Goal: Task Accomplishment & Management: Complete application form

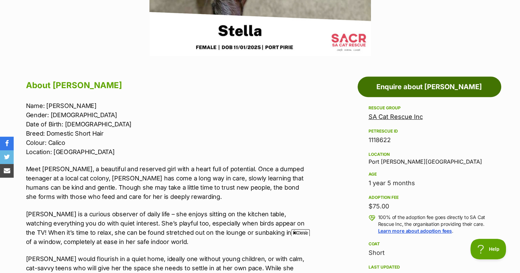
click at [438, 85] on link "Enquire about Stella" at bounding box center [430, 87] width 144 height 21
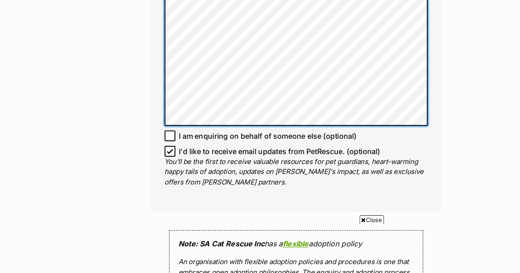
scroll to position [458, 0]
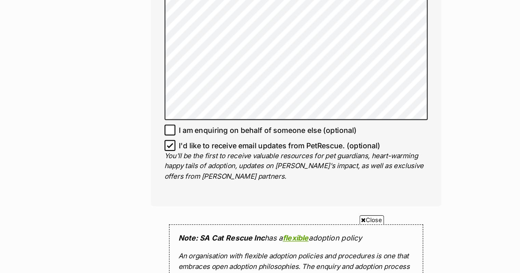
click at [167, 174] on icon at bounding box center [165, 176] width 5 height 5
click at [167, 173] on input "I'd like to receive email updates from PetRescue. (optional)" at bounding box center [165, 177] width 8 height 8
checkbox input "false"
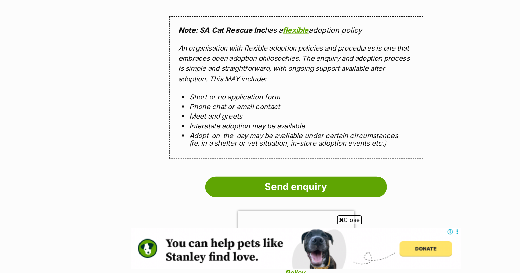
scroll to position [664, 0]
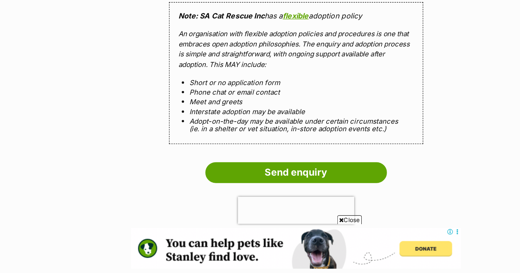
click at [256, 191] on input "Send enquiry" at bounding box center [260, 198] width 137 height 16
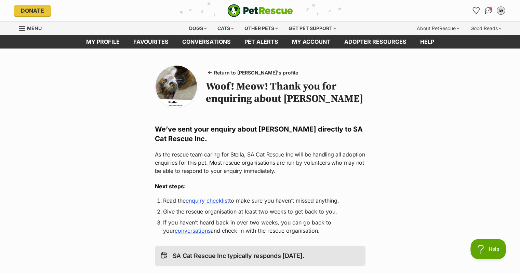
click at [200, 204] on link "enquiry checklist" at bounding box center [207, 200] width 43 height 7
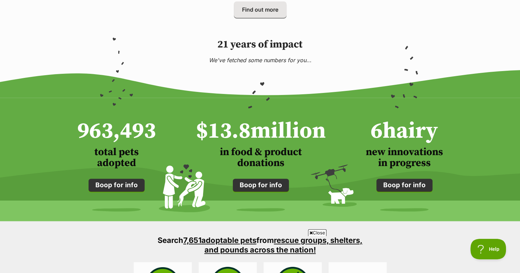
scroll to position [445, 0]
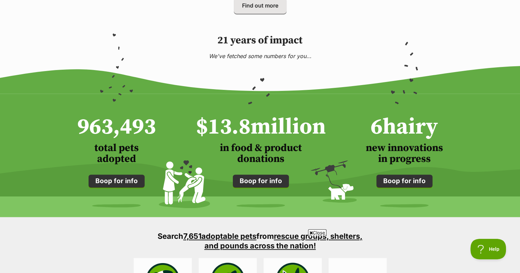
click at [410, 180] on link "Boop for info" at bounding box center [405, 181] width 56 height 13
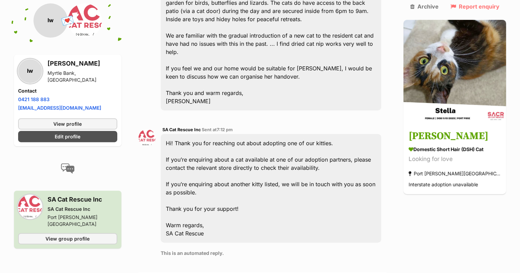
scroll to position [301, 0]
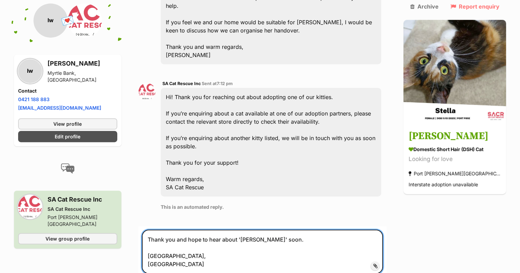
scroll to position [370, 0]
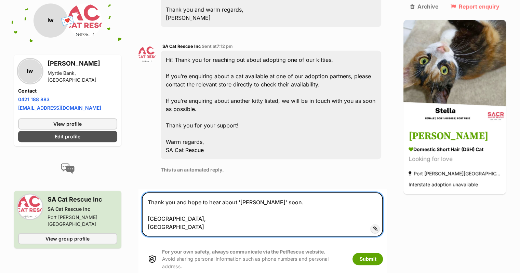
drag, startPoint x: 178, startPoint y: 176, endPoint x: 151, endPoint y: 172, distance: 27.3
click at [151, 193] on textarea "Thank you and hope to hear about 'Stella' soon. Cheers, Lesley" at bounding box center [263, 215] width 242 height 44
type textarea "Thank you and hope to hear about 'Stella' soon. Kind regards, Lesley"
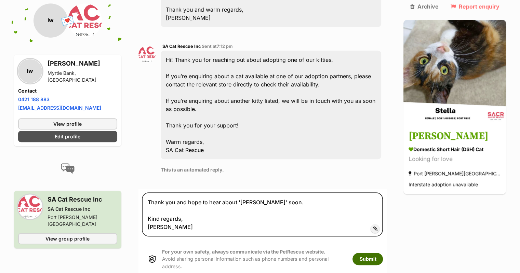
click at [379, 253] on button "Submit" at bounding box center [368, 259] width 30 height 12
